Goal: Check status

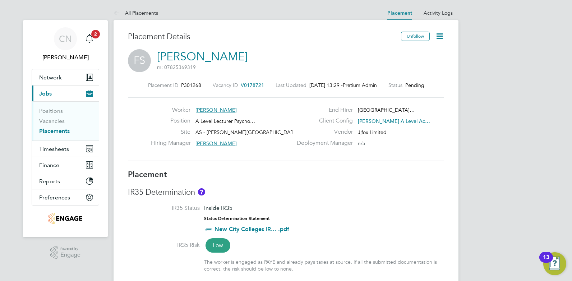
scroll to position [11, 142]
click at [270, 169] on div "Placement ID P301268 Vacancy ID V0178721 Last Updated 02 Sep 2025, 13:29 - Pret…" at bounding box center [286, 121] width 316 height 96
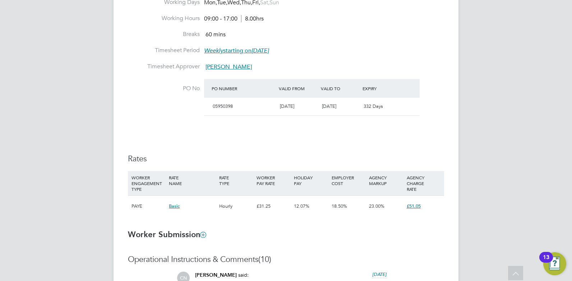
scroll to position [98, 0]
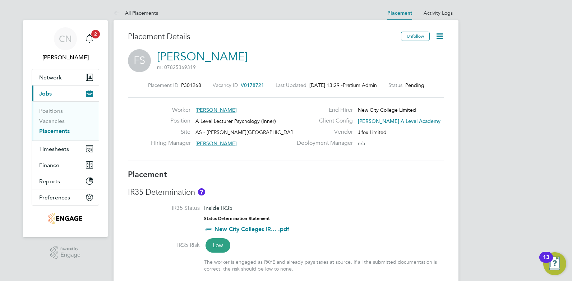
click at [388, 141] on div "Deployment Manager n/a" at bounding box center [370, 144] width 155 height 11
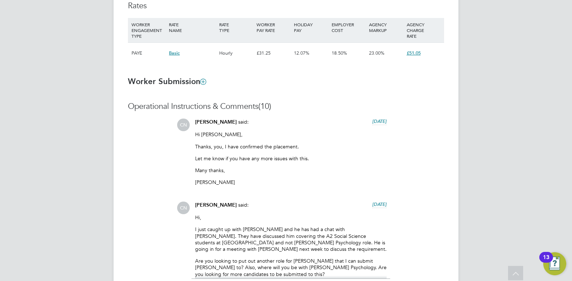
scroll to position [755, 0]
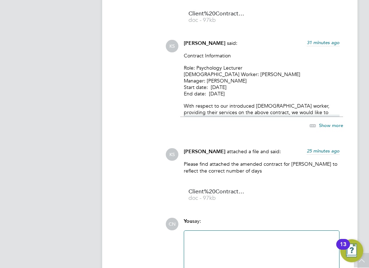
scroll to position [21, 36]
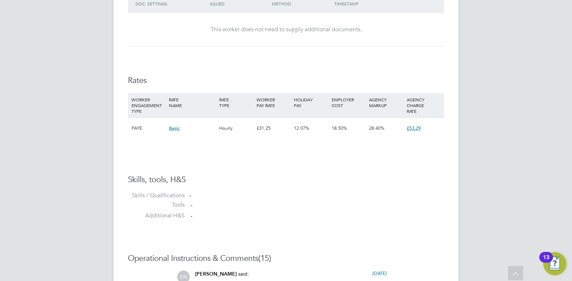
scroll to position [898, 0]
